Goal: Find specific page/section: Find specific page/section

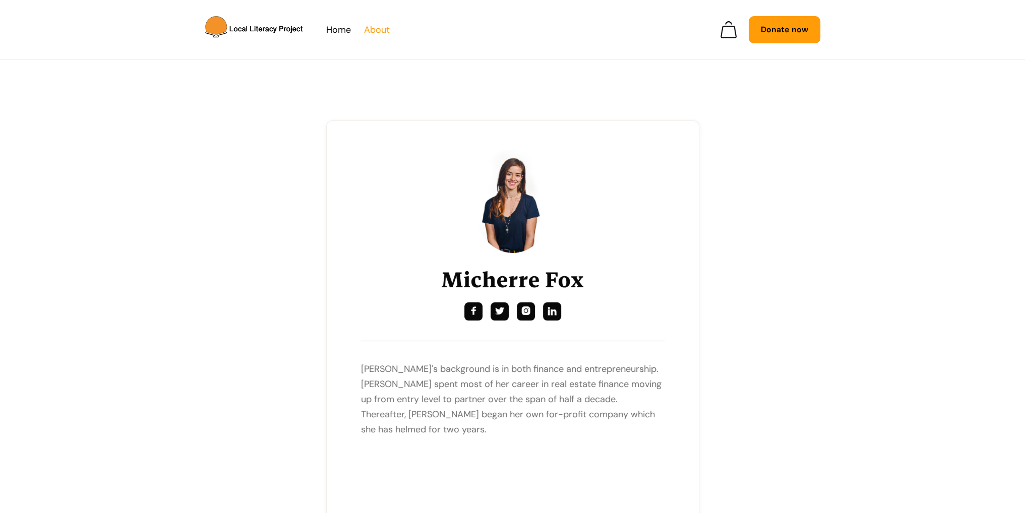
click at [377, 31] on link "About" at bounding box center [377, 29] width 26 height 15
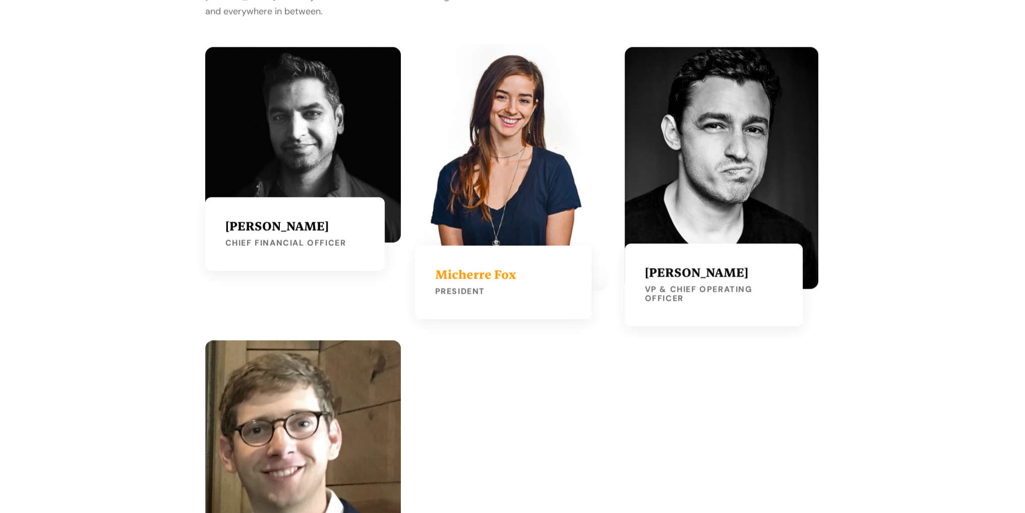
scroll to position [1815, 0]
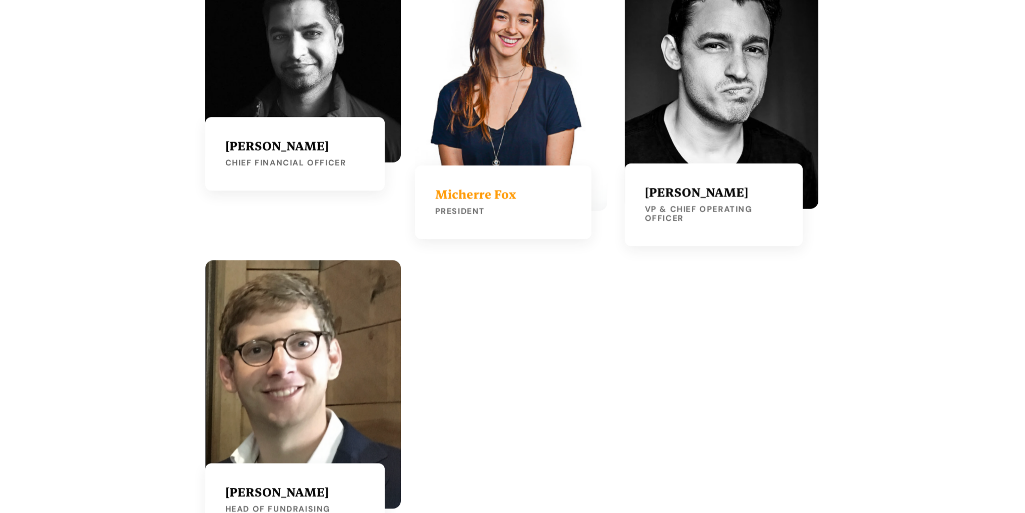
click at [500, 99] on img at bounding box center [510, 87] width 211 height 272
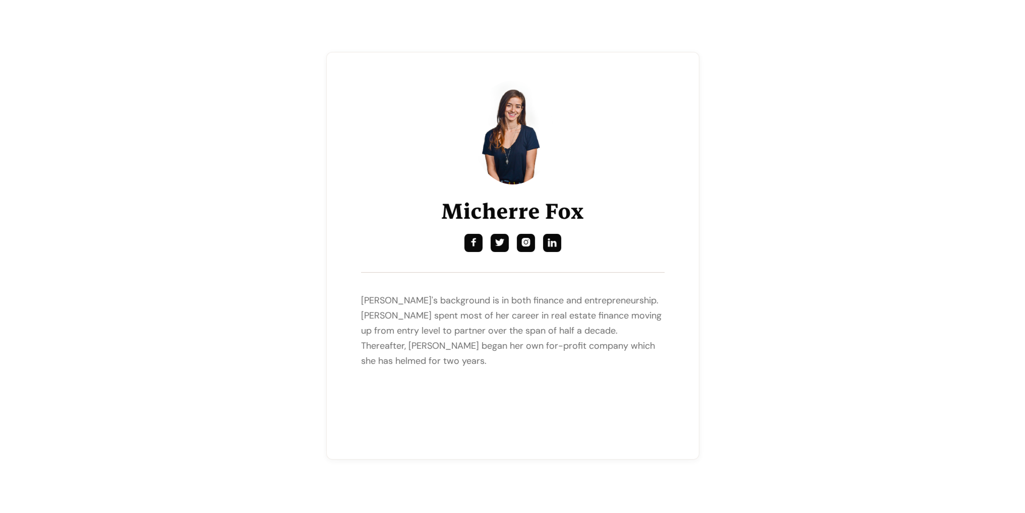
scroll to position [202, 0]
